Goal: Find specific page/section

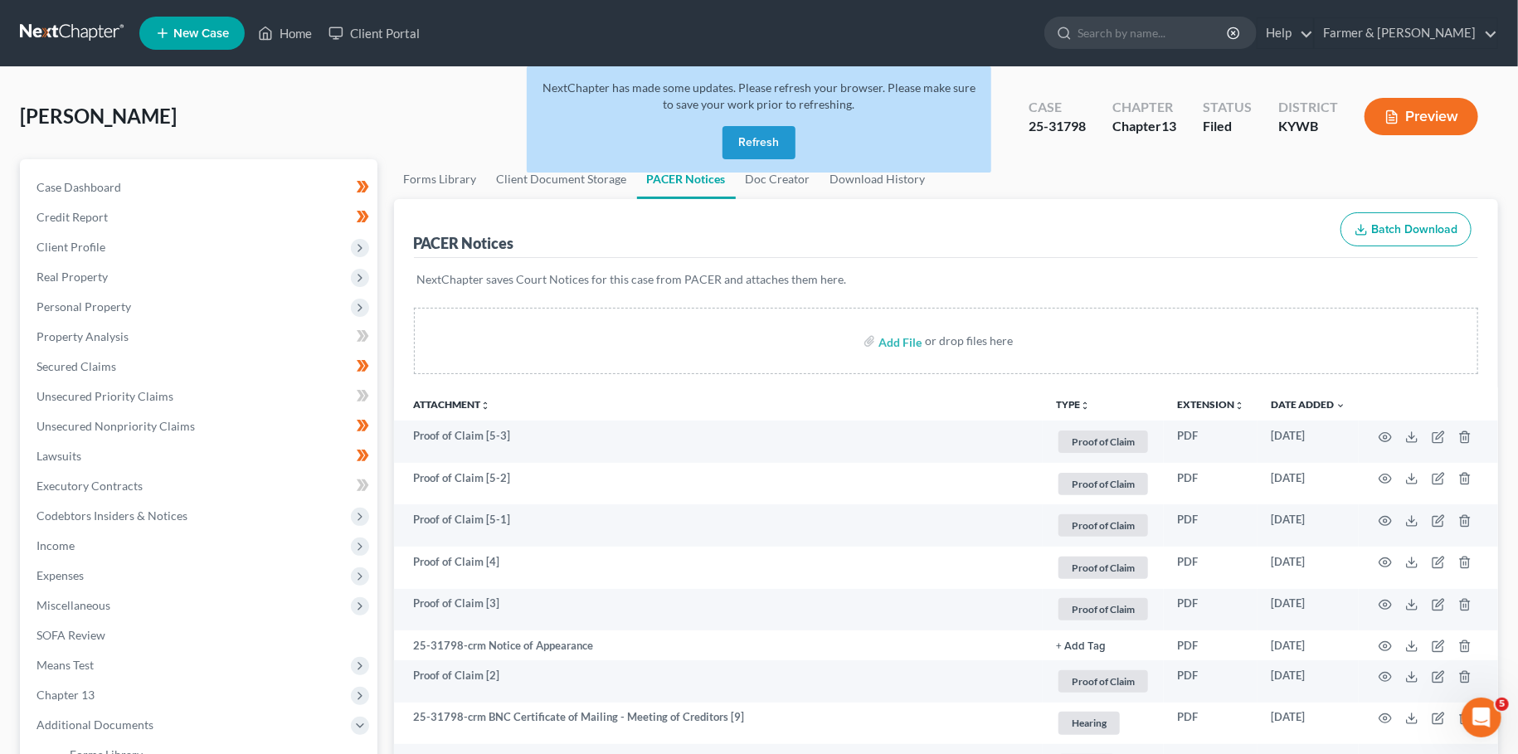
click at [774, 140] on button "Refresh" at bounding box center [759, 142] width 73 height 33
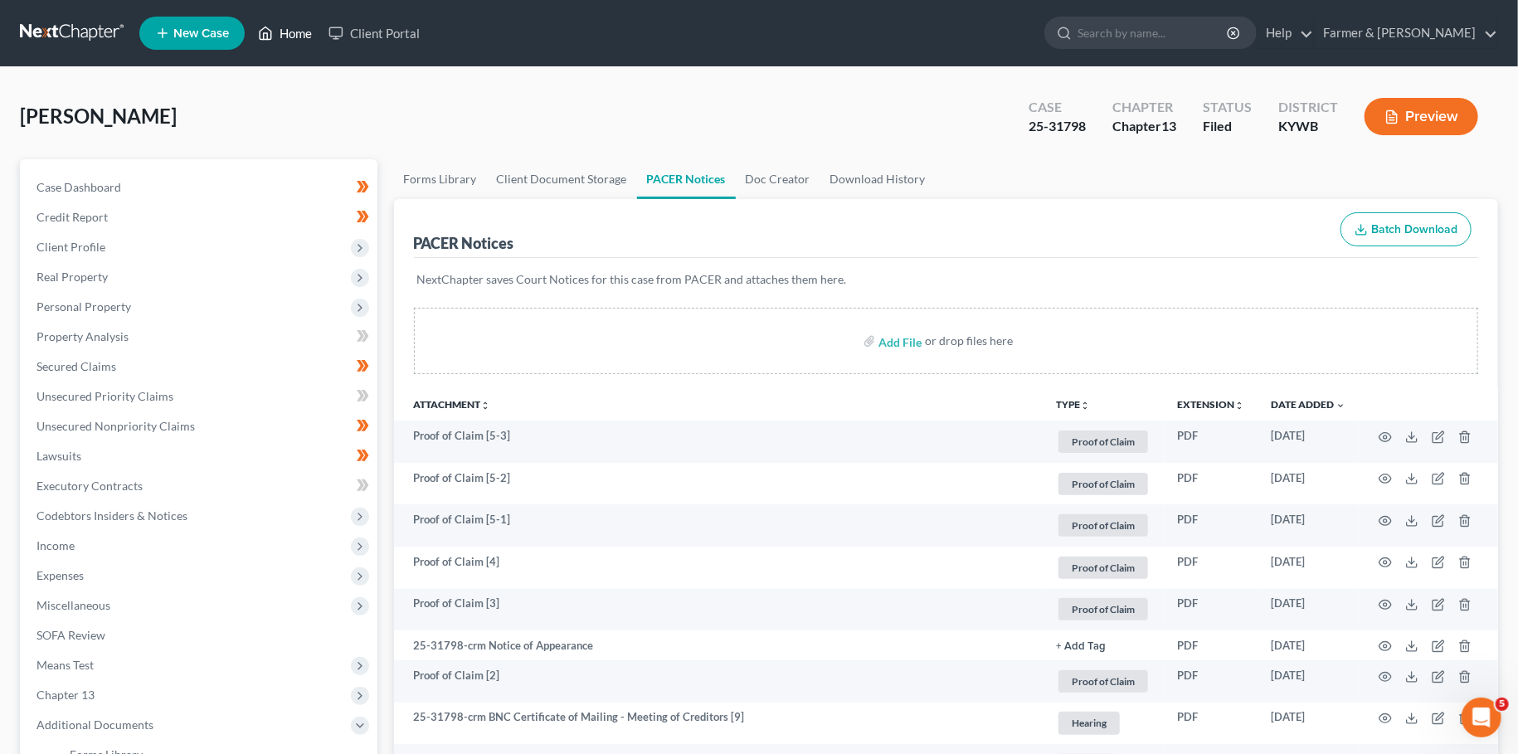
click at [275, 37] on link "Home" at bounding box center [285, 33] width 71 height 30
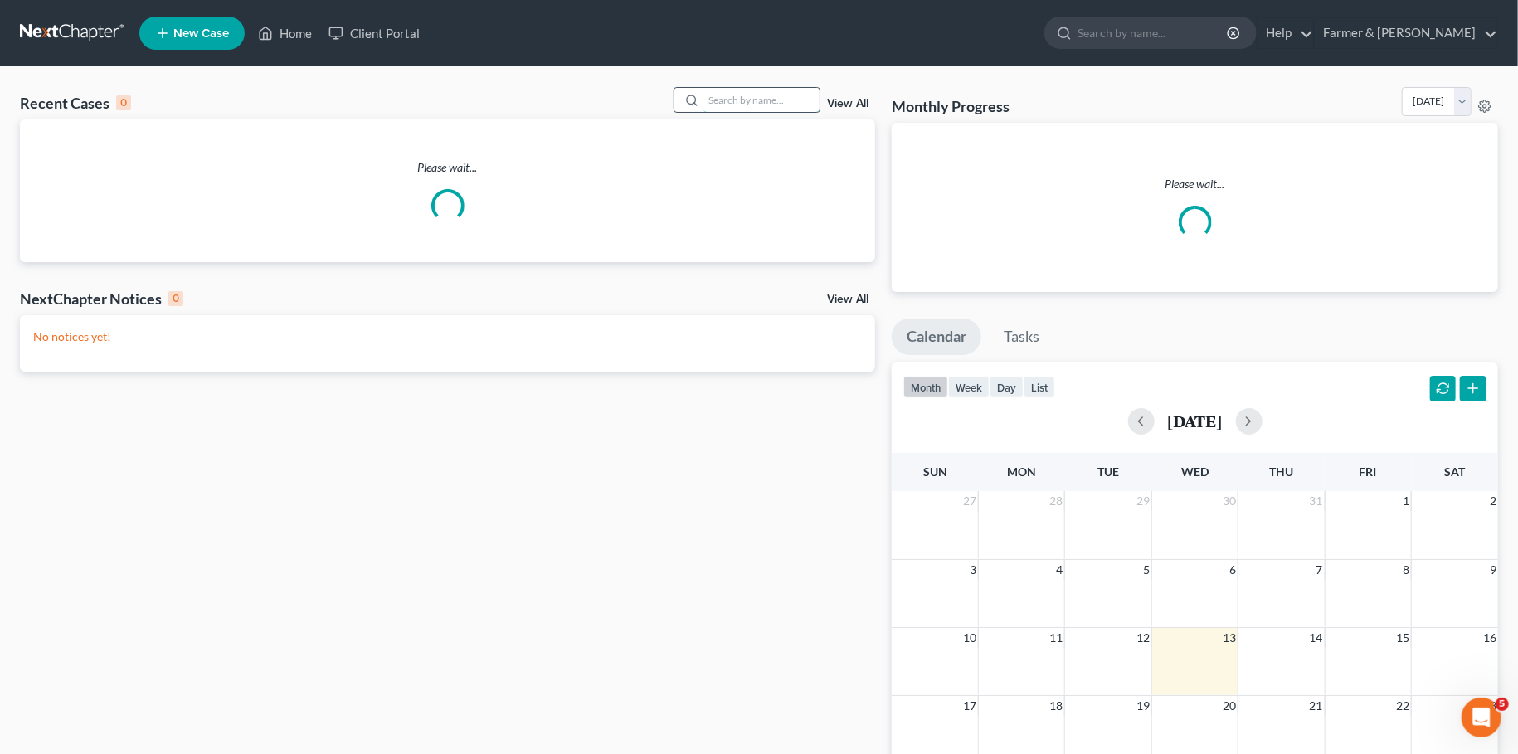
click at [739, 104] on input "search" at bounding box center [761, 100] width 116 height 24
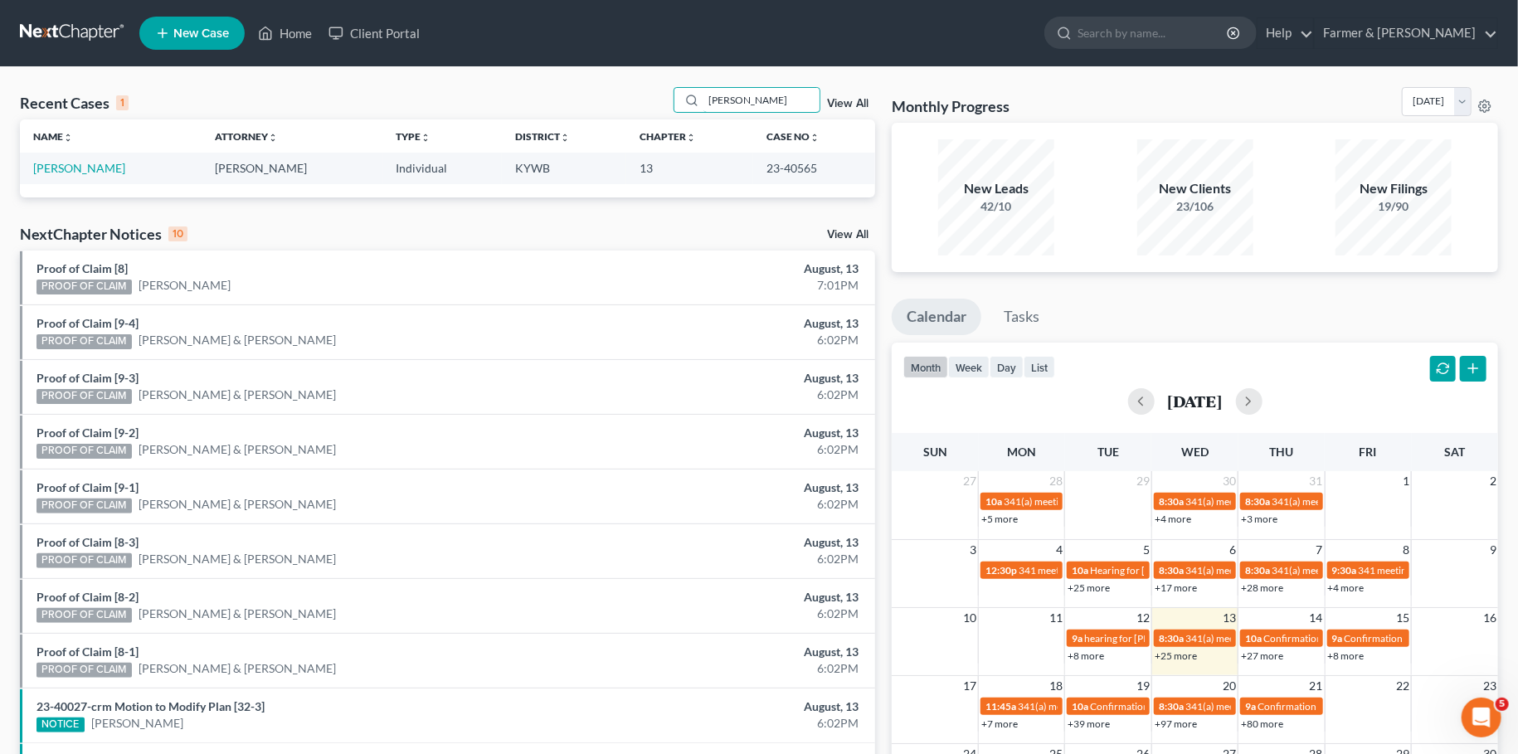
type input "wesley oliver"
click at [87, 175] on td "Oliver, Wesley" at bounding box center [111, 168] width 182 height 31
click at [84, 168] on link "Oliver, Wesley" at bounding box center [79, 168] width 92 height 14
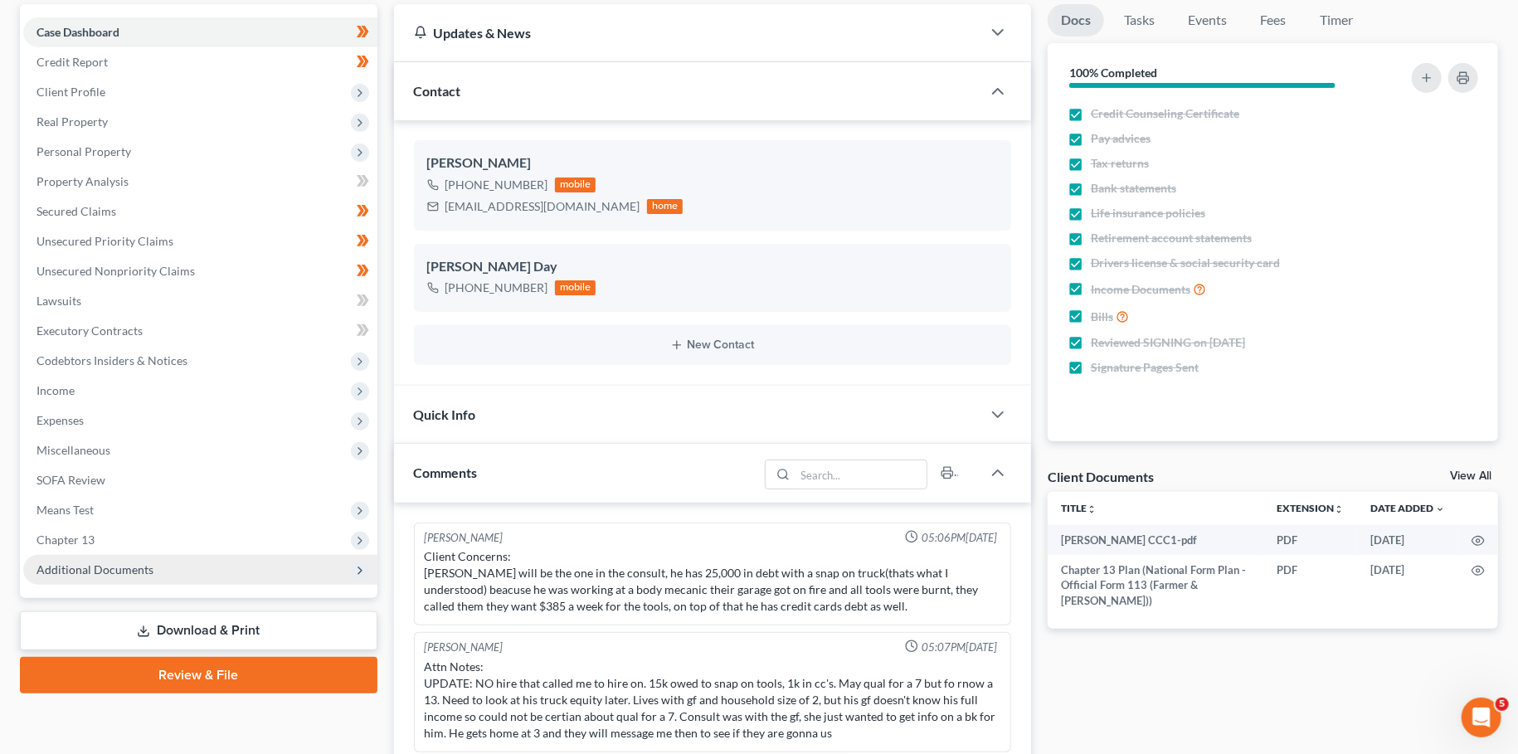
scroll to position [299, 0]
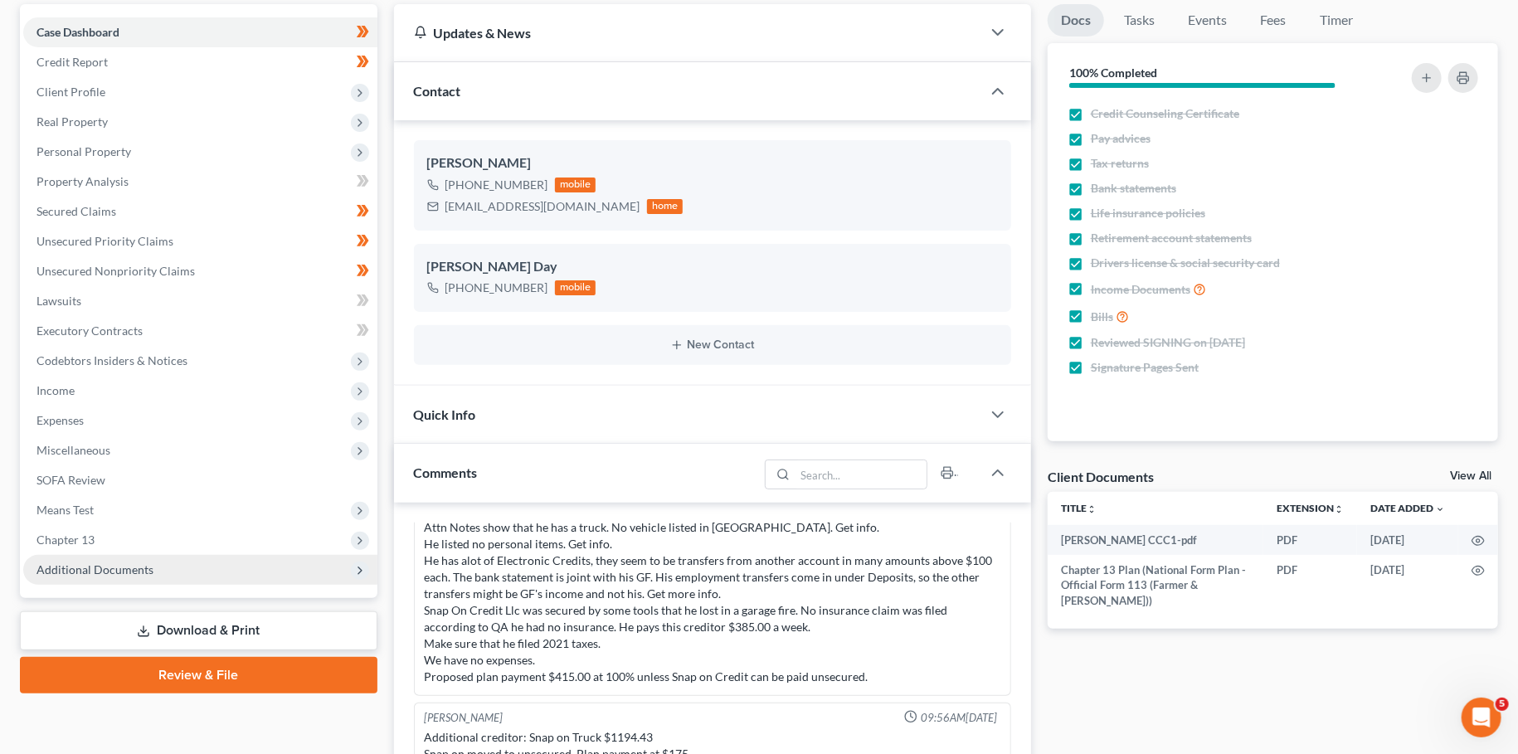
click at [168, 562] on span "Additional Documents" at bounding box center [200, 570] width 354 height 30
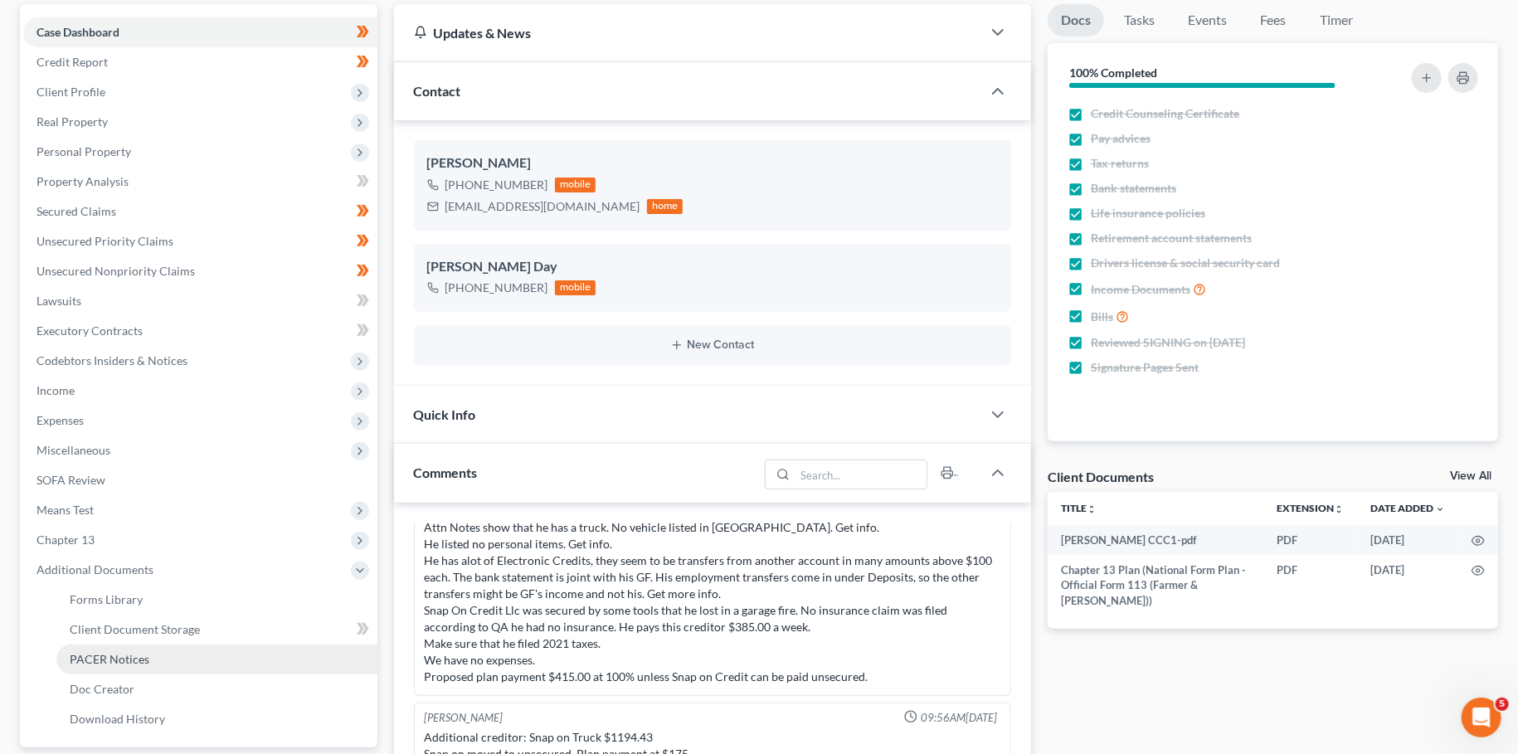
click at [171, 664] on link "PACER Notices" at bounding box center [216, 660] width 321 height 30
